Goal: Task Accomplishment & Management: Complete application form

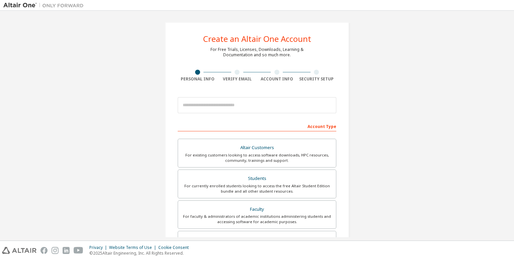
click at [222, 187] on div "For currently enrolled students looking to access the free Altair Student Editi…" at bounding box center [257, 188] width 150 height 11
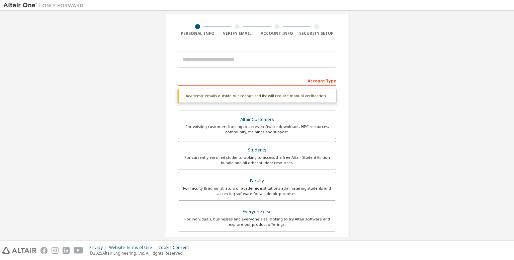
scroll to position [47, 0]
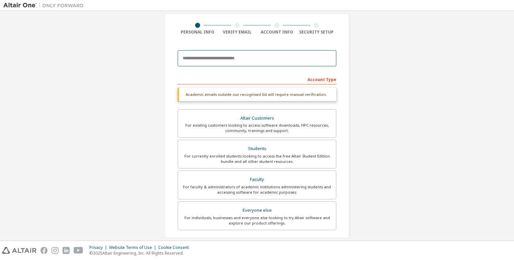
click at [220, 59] on input "email" at bounding box center [257, 58] width 159 height 16
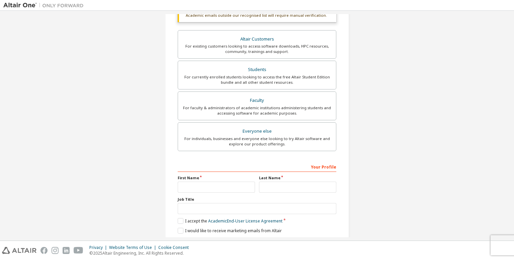
type input "**********"
click at [229, 182] on input "text" at bounding box center [216, 187] width 77 height 11
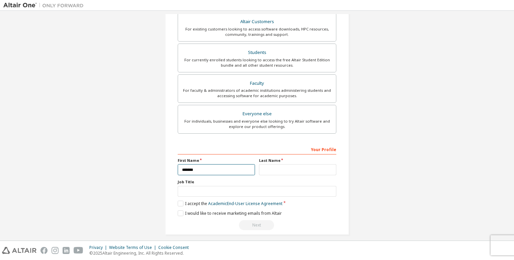
type input "*******"
click at [274, 173] on input "text" at bounding box center [297, 169] width 77 height 11
type input "*"
click at [227, 192] on input "text" at bounding box center [257, 191] width 159 height 11
type input "*********"
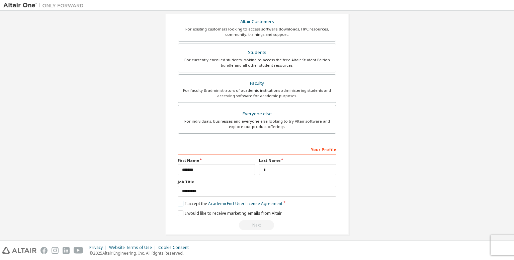
click at [180, 201] on label "I accept the Academic End-User License Agreement" at bounding box center [230, 204] width 105 height 6
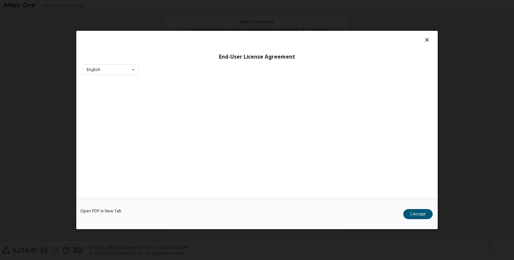
click at [184, 212] on div "Open PDF in New Tab I Accept" at bounding box center [257, 214] width 362 height 30
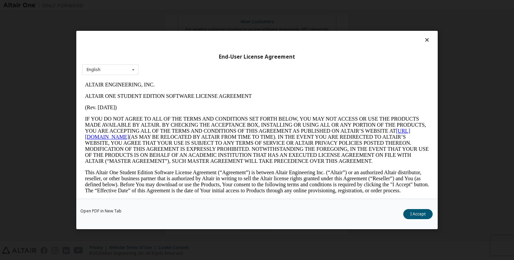
scroll to position [168, 0]
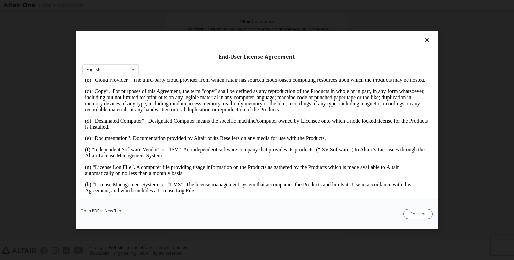
click at [412, 211] on button "I Accept" at bounding box center [418, 214] width 29 height 10
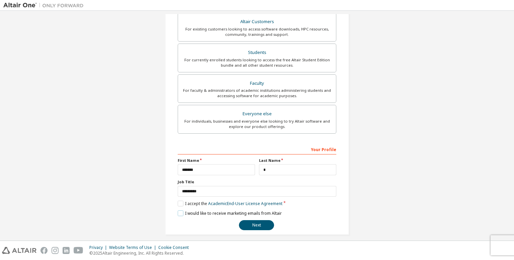
click at [178, 211] on label "I would like to receive marketing emails from Altair" at bounding box center [230, 213] width 104 height 6
click at [258, 220] on button "Next" at bounding box center [256, 225] width 35 height 10
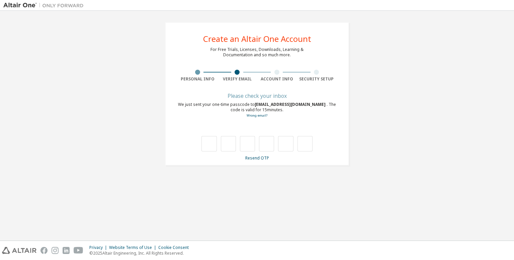
scroll to position [0, 0]
type input "*"
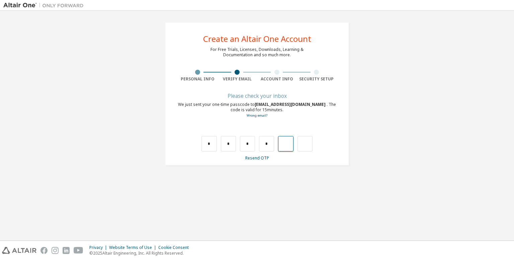
type input "*"
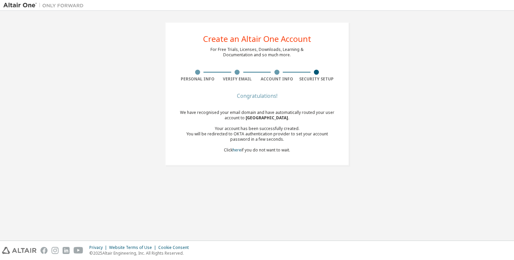
click at [242, 150] on div "We have recognised your email domain and have automatically routed your user ac…" at bounding box center [257, 131] width 159 height 43
click at [252, 151] on div "We have recognised your email domain and have automatically routed your user ac…" at bounding box center [257, 131] width 159 height 43
click at [254, 134] on div "You will be redirected to OKTA authentication provider to set your account pass…" at bounding box center [257, 136] width 159 height 11
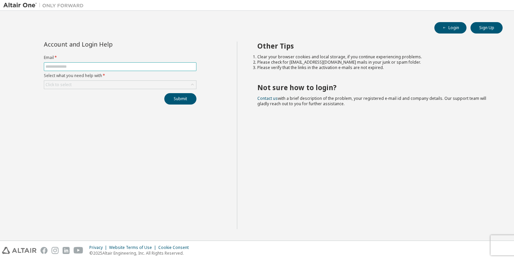
drag, startPoint x: 0, startPoint y: 0, endPoint x: 147, endPoint y: 68, distance: 161.5
click at [147, 68] on input "text" at bounding box center [120, 66] width 149 height 5
click at [73, 86] on div "Click to select" at bounding box center [120, 85] width 152 height 8
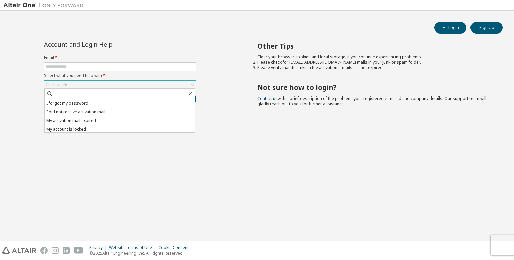
click at [73, 86] on div "Click to select" at bounding box center [120, 85] width 152 height 8
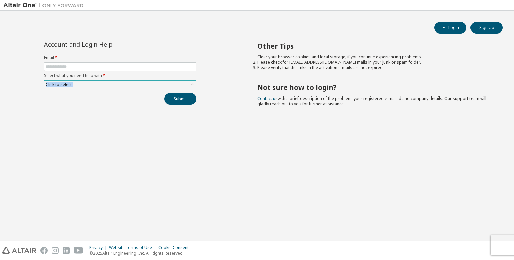
click at [73, 86] on div "Click to select" at bounding box center [120, 85] width 152 height 8
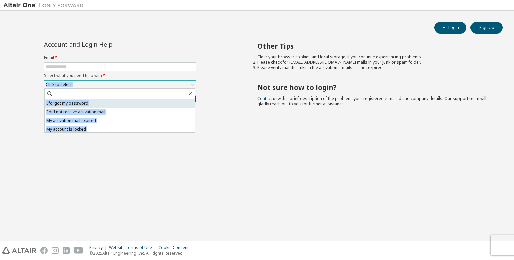
click at [76, 100] on li "I forgot my password" at bounding box center [120, 103] width 151 height 9
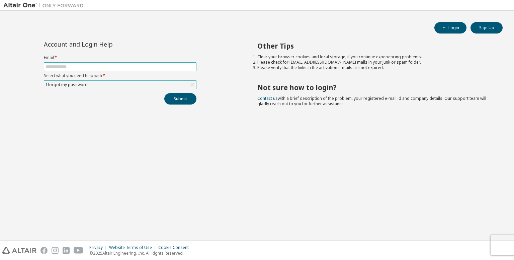
click at [94, 66] on input "text" at bounding box center [120, 66] width 149 height 5
type input "**********"
drag, startPoint x: 168, startPoint y: 105, endPoint x: 192, endPoint y: 92, distance: 26.8
click at [192, 92] on div "**********" at bounding box center [120, 136] width 234 height 188
click at [192, 92] on div "**********" at bounding box center [120, 73] width 161 height 63
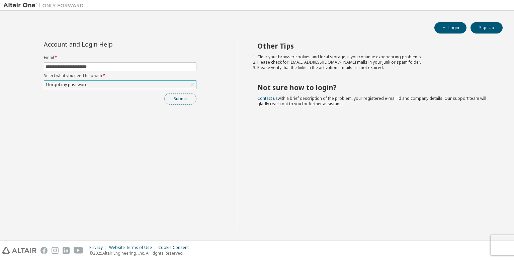
click at [192, 93] on button "Submit" at bounding box center [180, 98] width 32 height 11
